Goal: Information Seeking & Learning: Learn about a topic

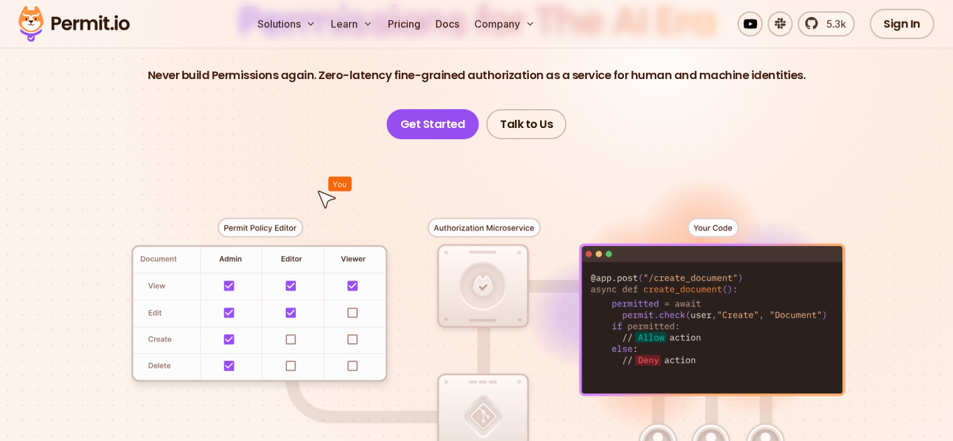
scroll to position [188, 0]
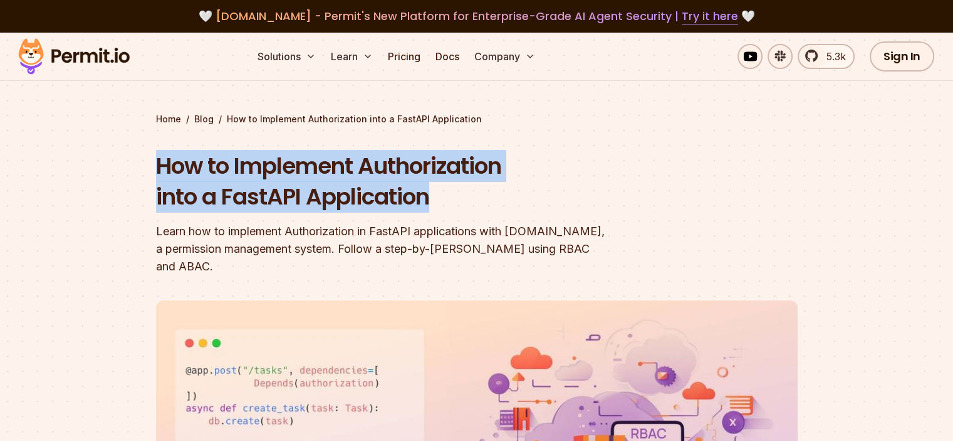
drag, startPoint x: 451, startPoint y: 187, endPoint x: 159, endPoint y: 169, distance: 292.7
click at [159, 169] on h1 "How to Implement Authorization into a FastAPI Application" at bounding box center [396, 181] width 481 height 62
copy h1 "How to Implement Authorization into a FastAPI Application"
click at [676, 210] on header "How to Implement Authorization into a FastAPI Application Learn how to implemen…" at bounding box center [477, 439] width 642 height 578
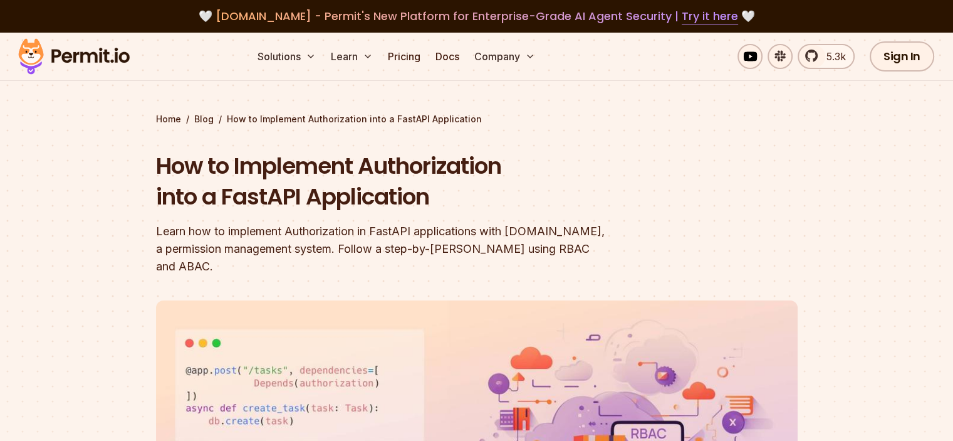
click at [651, 190] on header "How to Implement Authorization into a FastAPI Application Learn how to implemen…" at bounding box center [477, 439] width 642 height 578
